Goal: Information Seeking & Learning: Learn about a topic

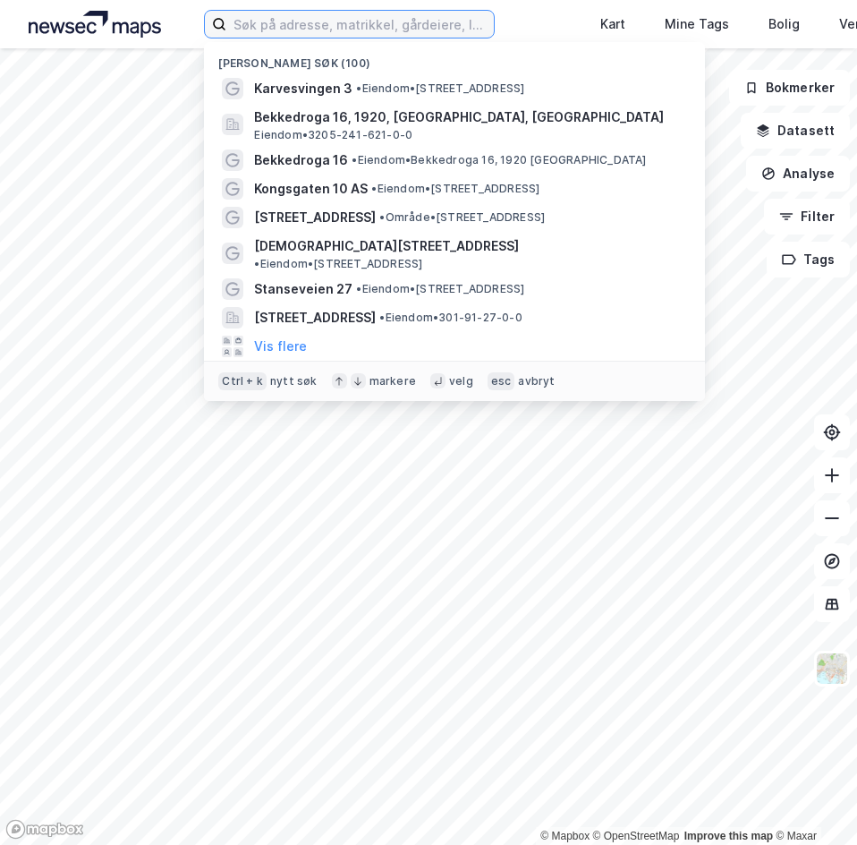
click at [285, 33] on input at bounding box center [360, 24] width 268 height 27
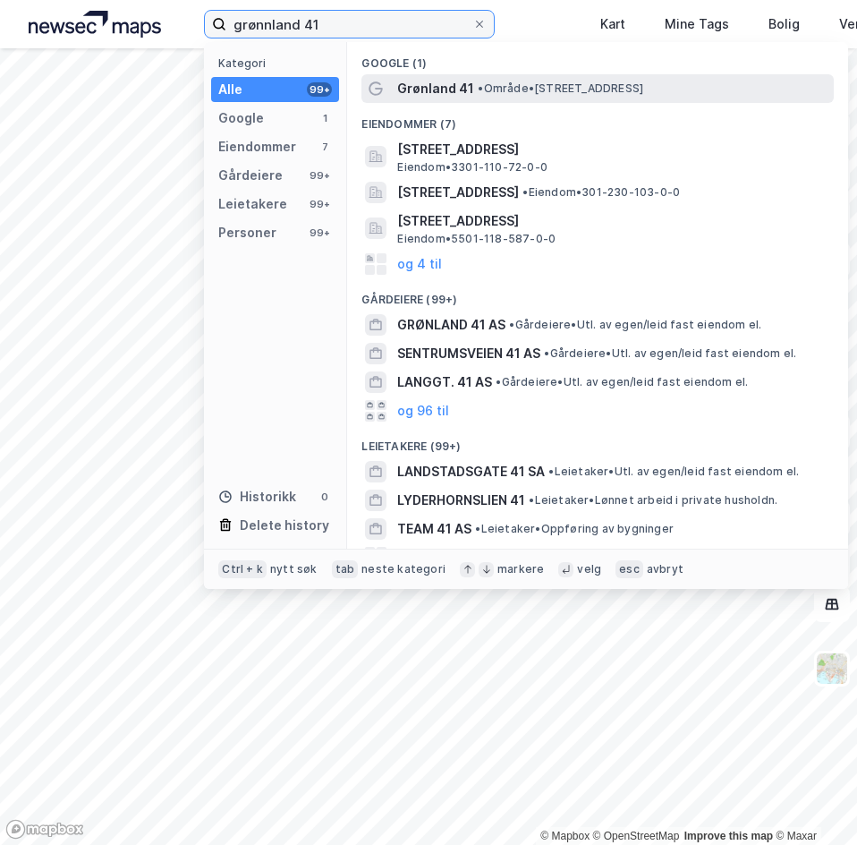
type input "grønnland 41"
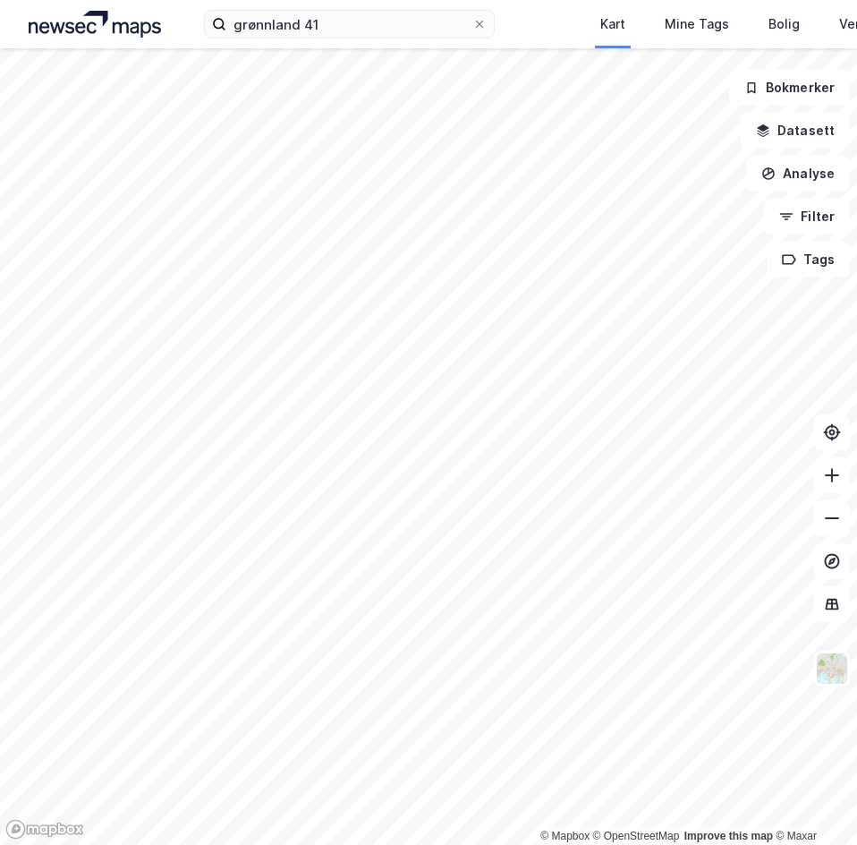
click at [371, 7] on div "grønnland 41 Kart Mine Tags Bolig Verktøy Admin" at bounding box center [428, 24] width 857 height 48
click at [348, 35] on input "grønnland 41" at bounding box center [349, 24] width 246 height 27
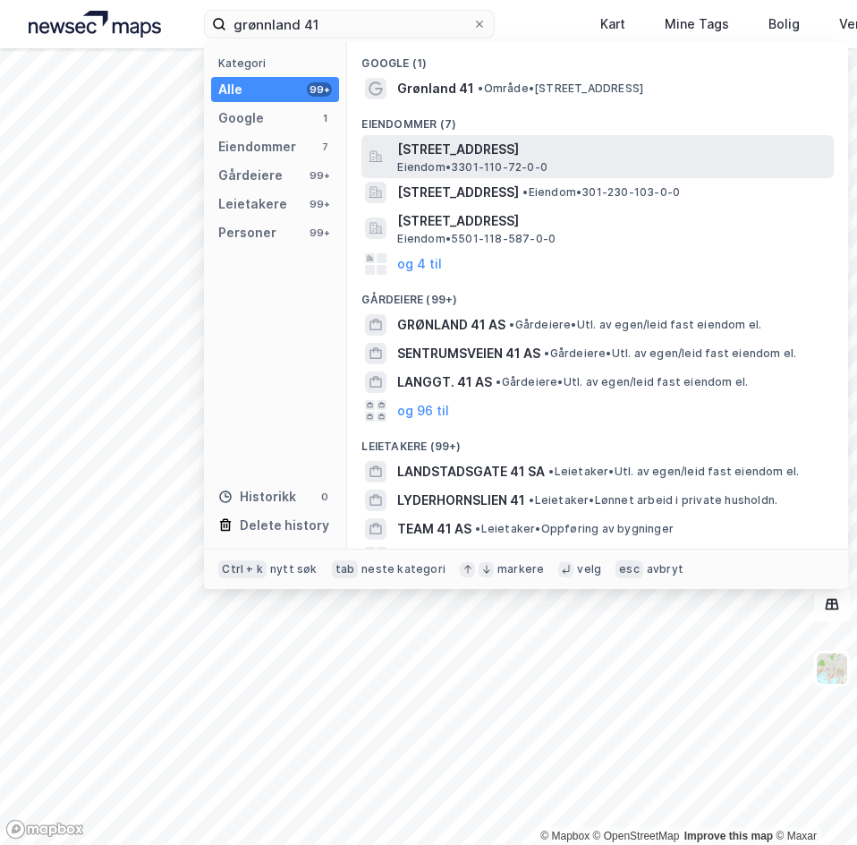
click at [437, 165] on span "Eiendom • 3301-110-72-0-0" at bounding box center [472, 167] width 150 height 14
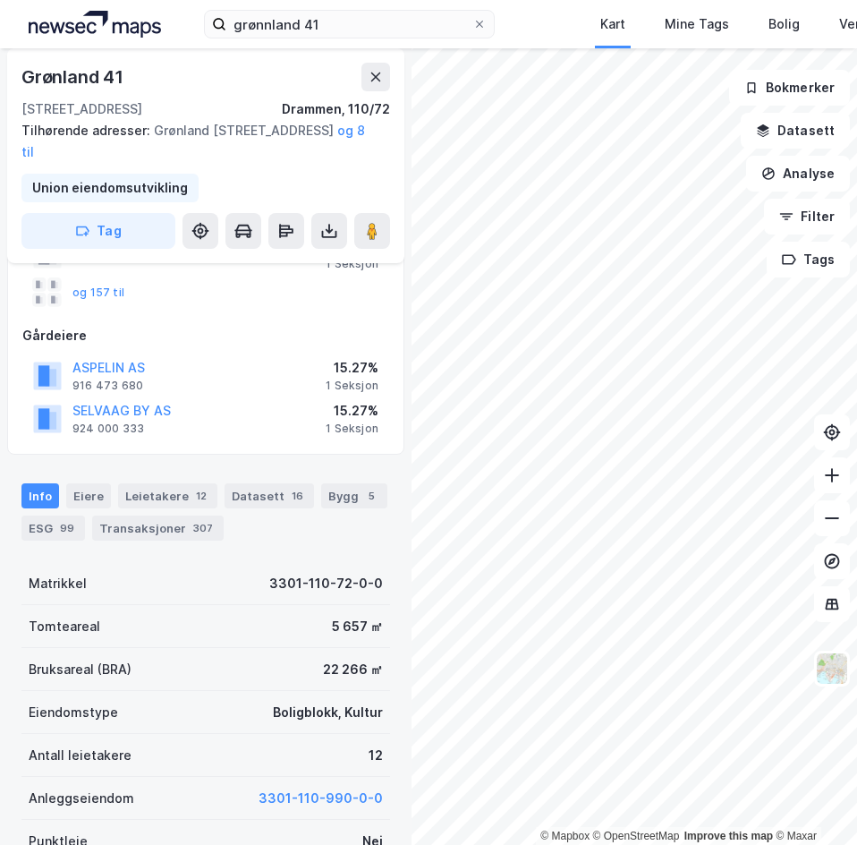
scroll to position [173, 0]
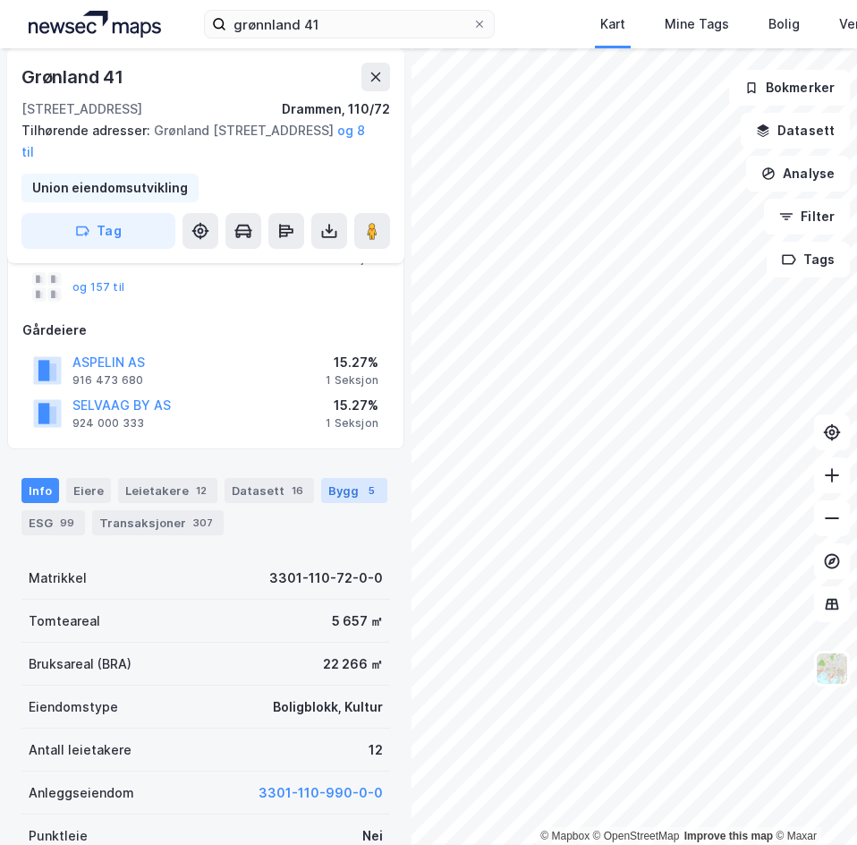
click at [330, 485] on div "Bygg 5" at bounding box center [354, 490] width 66 height 25
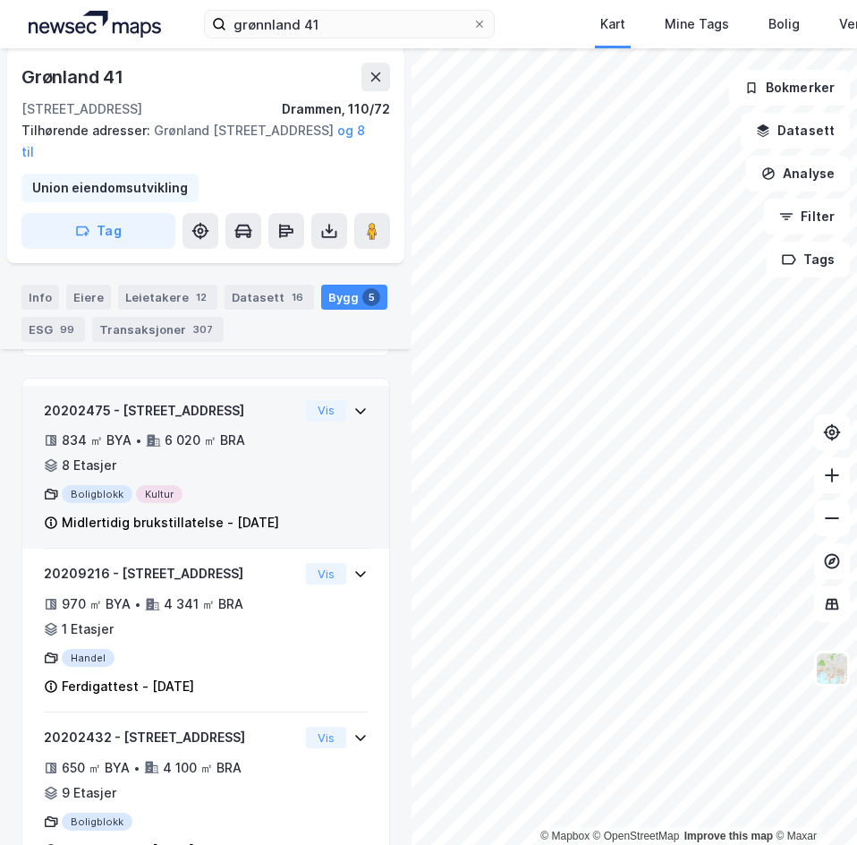
scroll to position [454, 0]
